Goal: Task Accomplishment & Management: Use online tool/utility

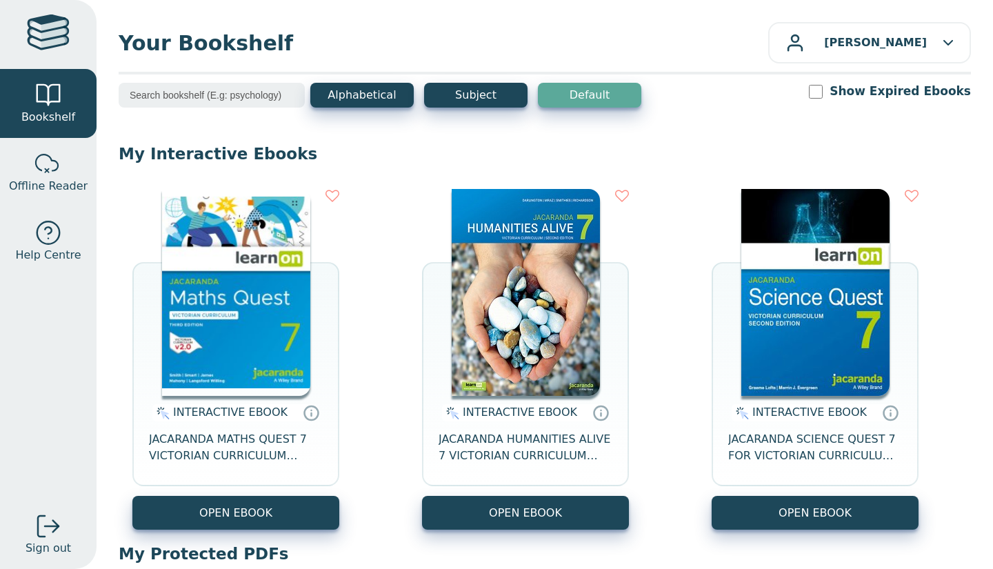
click at [279, 517] on button "OPEN EBOOK" at bounding box center [235, 513] width 207 height 34
